Goal: Navigation & Orientation: Understand site structure

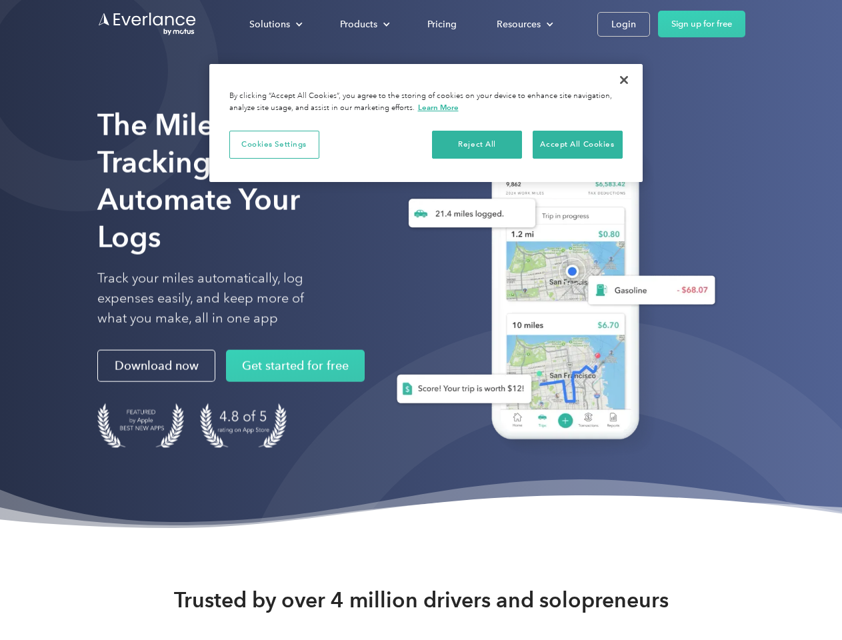
click at [275, 24] on div "Solutions" at bounding box center [269, 24] width 41 height 17
click at [363, 24] on div "Products" at bounding box center [358, 24] width 37 height 17
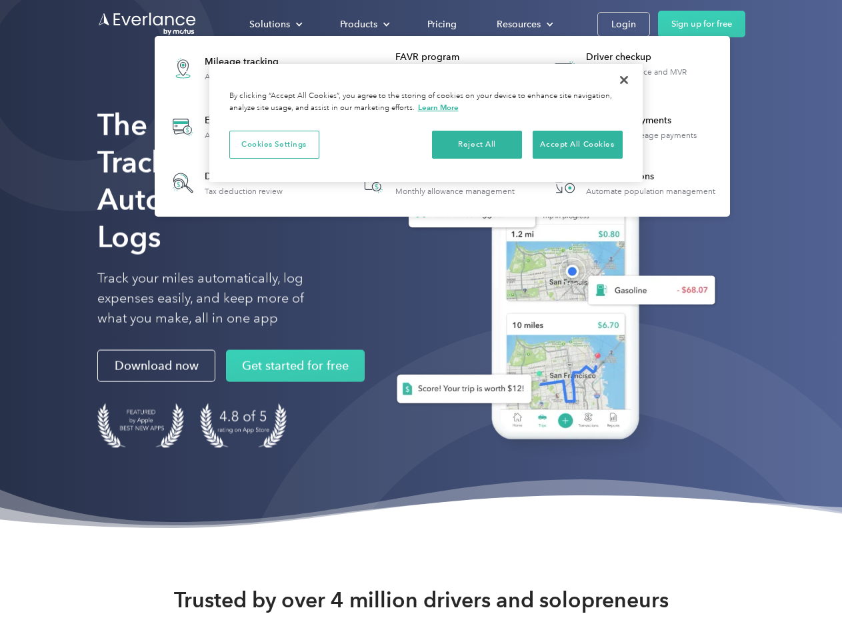
click at [523, 24] on div "Resources" at bounding box center [519, 24] width 44 height 17
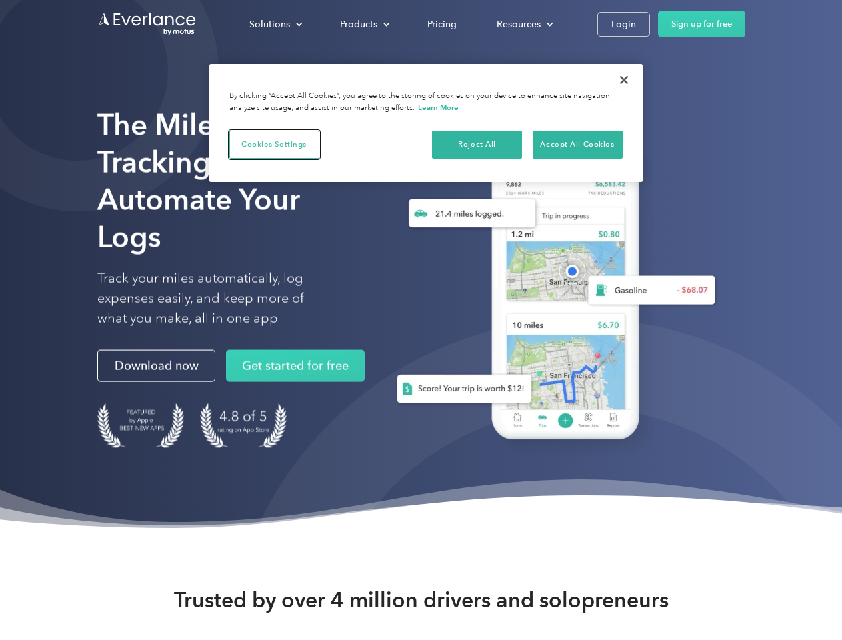
click at [274, 144] on button "Cookies Settings" at bounding box center [274, 145] width 90 height 28
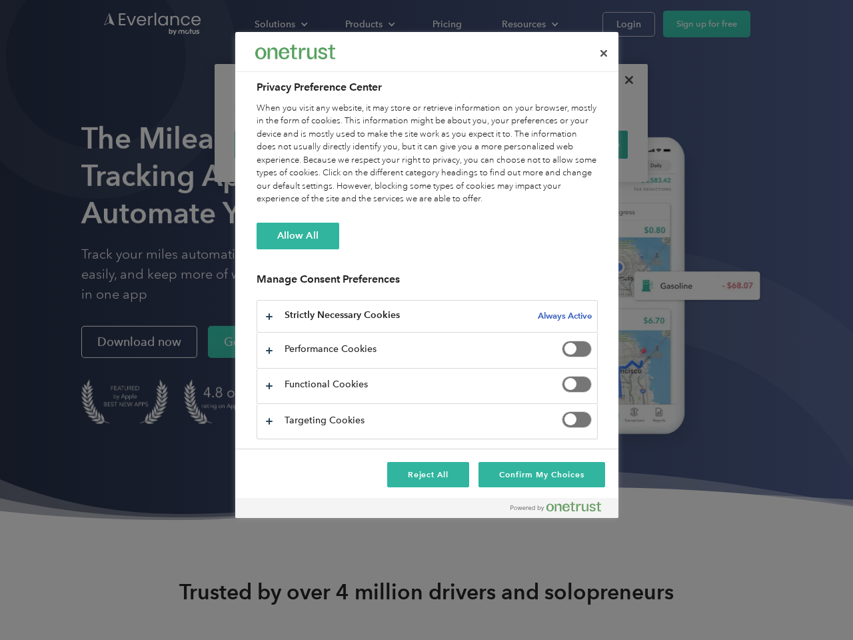
click at [477, 144] on div "When you visit any website, it may store or retrieve information on your browse…" at bounding box center [427, 154] width 341 height 104
click at [577, 144] on div "When you visit any website, it may store or retrieve information on your browse…" at bounding box center [427, 154] width 341 height 104
click at [624, 80] on div at bounding box center [426, 320] width 853 height 640
